Goal: Information Seeking & Learning: Learn about a topic

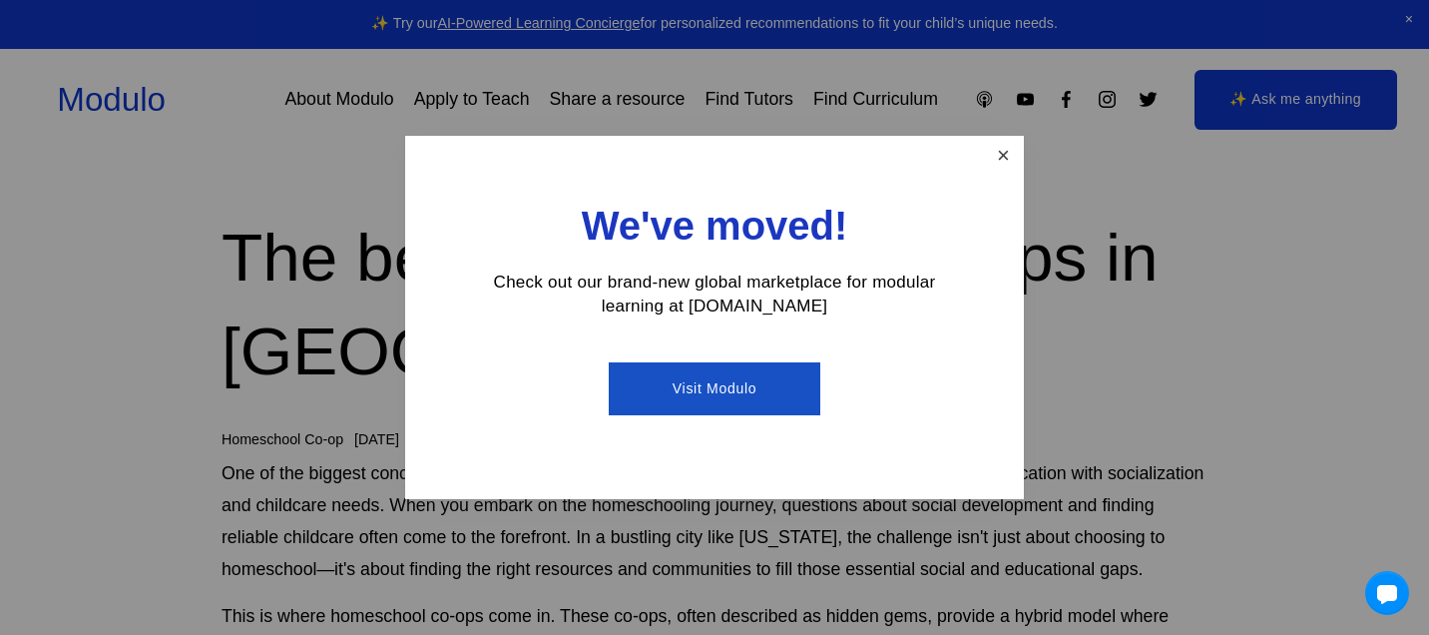
click at [1004, 156] on link "Close" at bounding box center [1003, 156] width 35 height 35
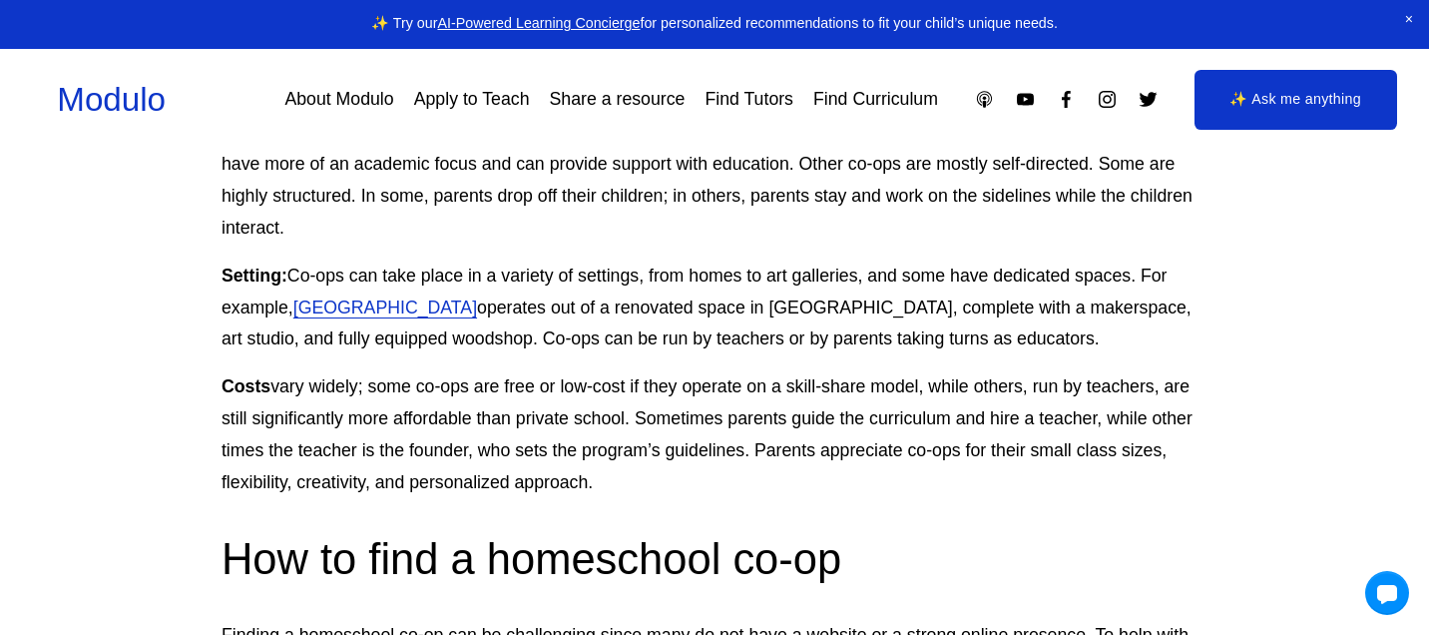
scroll to position [1416, 0]
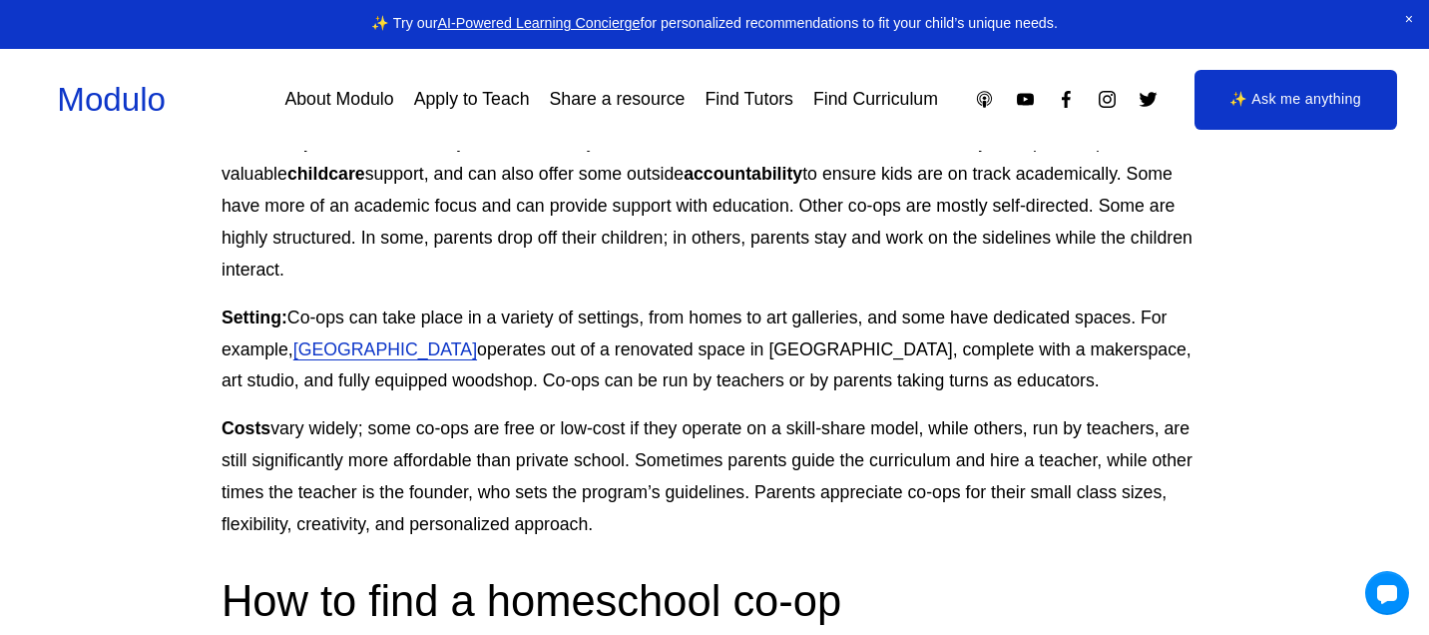
click at [459, 339] on link "Brooklyn Apple Academy" at bounding box center [385, 349] width 184 height 20
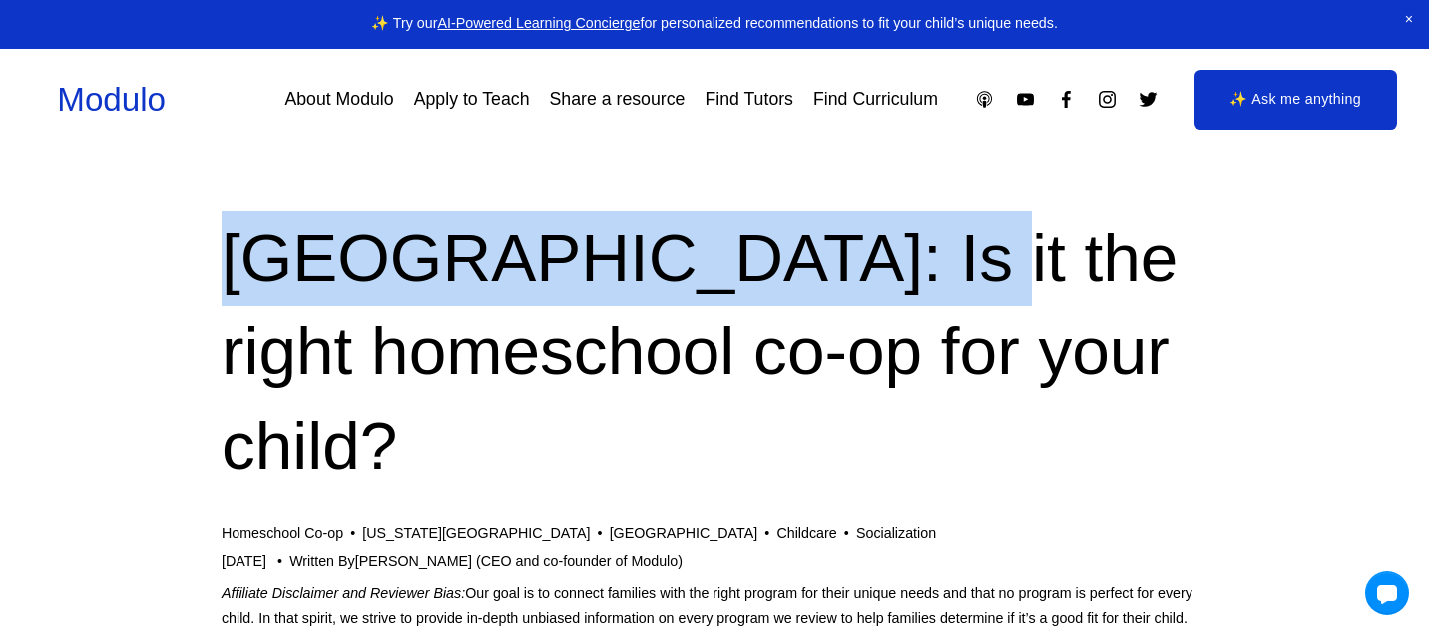
drag, startPoint x: 210, startPoint y: 231, endPoint x: 1016, endPoint y: 281, distance: 807.7
copy h1 "[GEOGRAPHIC_DATA]"
